Goal: Task Accomplishment & Management: Manage account settings

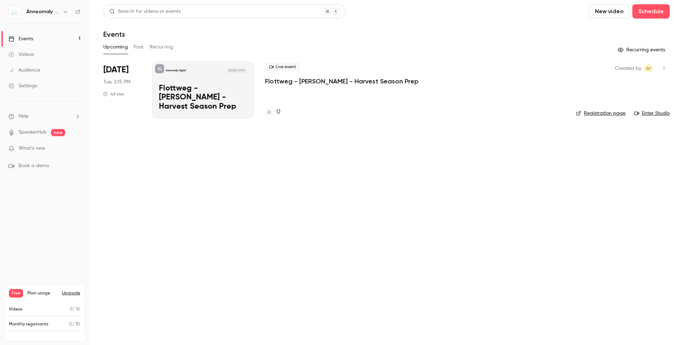
click at [319, 81] on p "Flottweg - [PERSON_NAME] - Harvest Season Prep" at bounding box center [341, 81] width 153 height 9
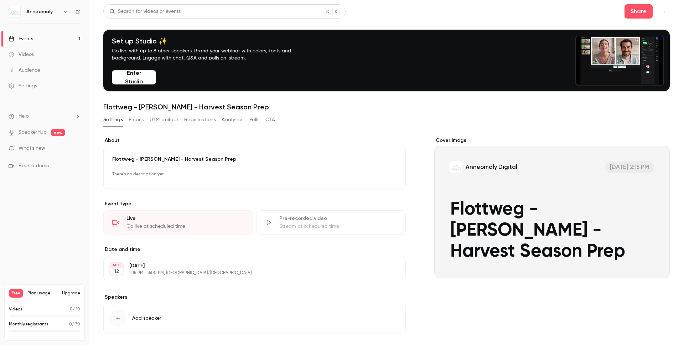
click at [382, 174] on button "Edit" at bounding box center [384, 174] width 26 height 11
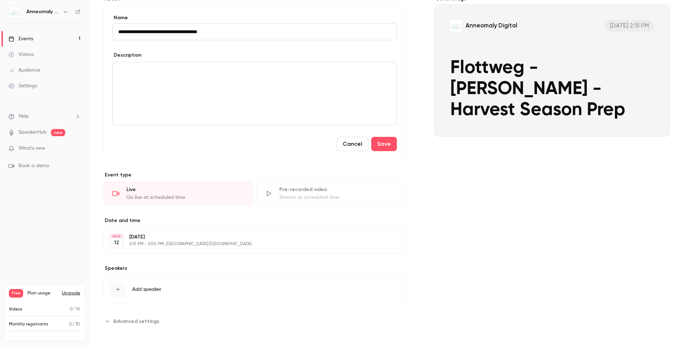
scroll to position [145, 0]
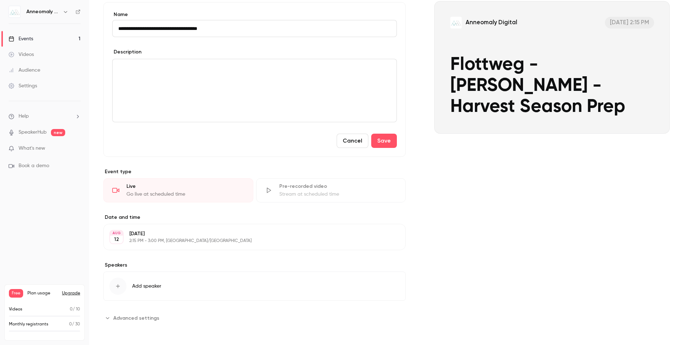
click at [390, 237] on button "Edit" at bounding box center [387, 236] width 26 height 11
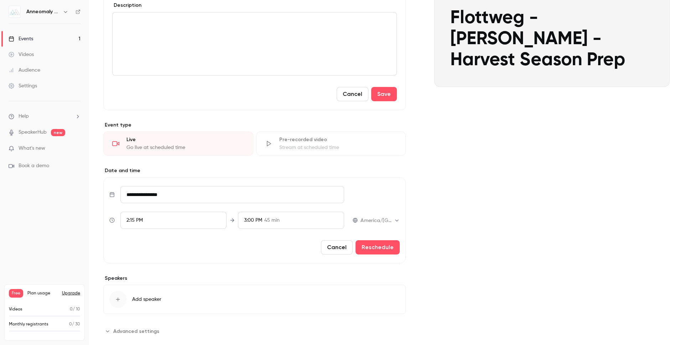
scroll to position [204, 0]
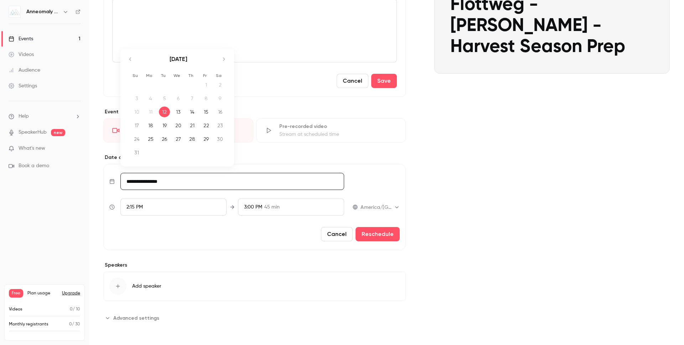
click at [169, 179] on input "**********" at bounding box center [232, 181] width 224 height 17
click at [151, 127] on div "18" at bounding box center [150, 125] width 11 height 11
type input "**********"
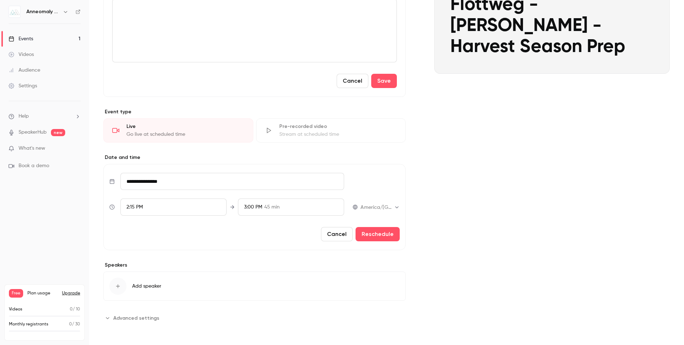
click at [139, 208] on span "2:15 PM" at bounding box center [134, 206] width 16 height 5
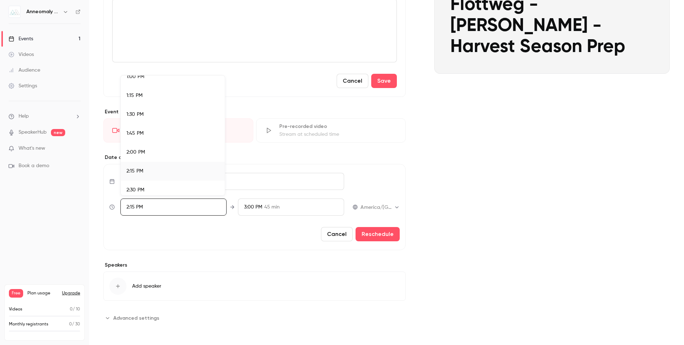
scroll to position [984, 0]
click at [171, 84] on div "1:00 PM" at bounding box center [172, 81] width 93 height 7
click at [261, 236] on div at bounding box center [342, 172] width 684 height 345
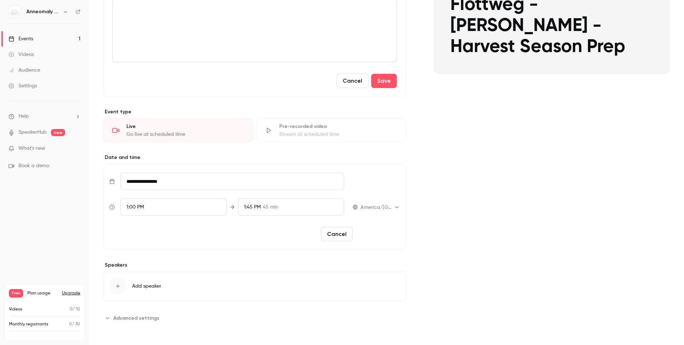
click at [367, 234] on button "Reschedule" at bounding box center [377, 234] width 44 height 14
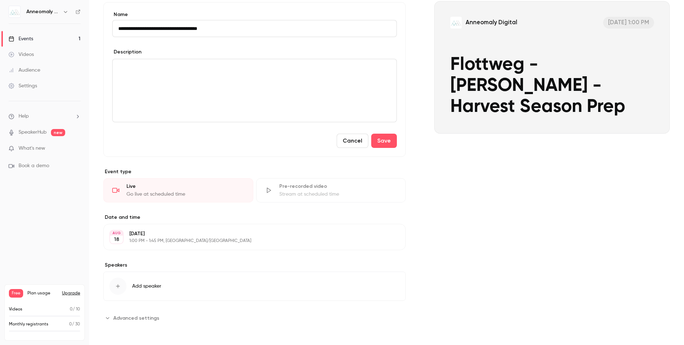
click at [383, 235] on button "Edit" at bounding box center [387, 236] width 26 height 11
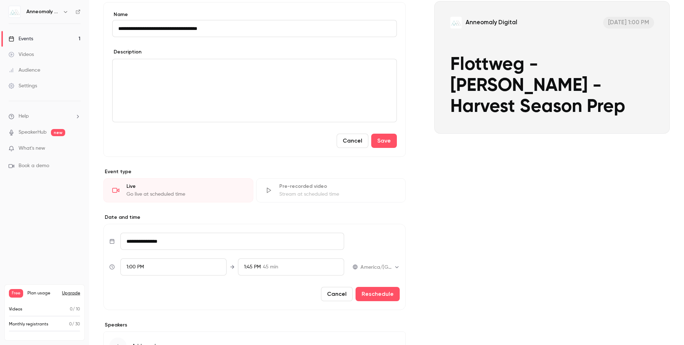
click at [160, 267] on div "1:00 PM" at bounding box center [173, 266] width 106 height 17
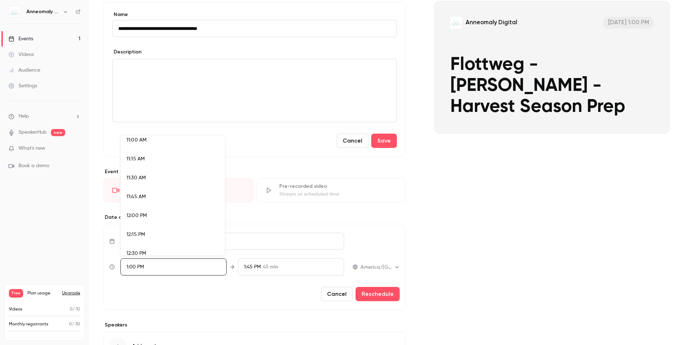
scroll to position [820, 0]
click at [156, 156] on div "11:00 AM" at bounding box center [172, 154] width 93 height 7
click at [278, 289] on div at bounding box center [342, 172] width 684 height 345
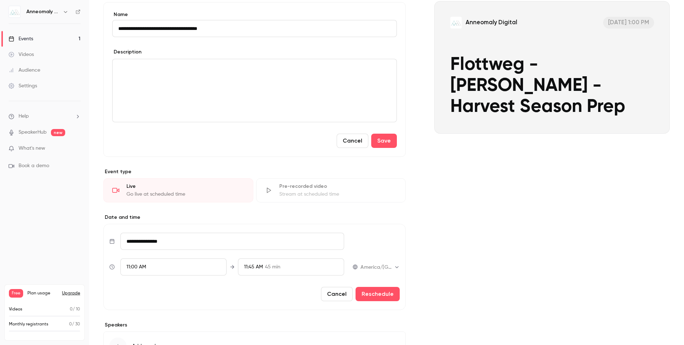
scroll to position [931, 0]
click at [377, 296] on button "Reschedule" at bounding box center [377, 294] width 44 height 14
